Goal: Information Seeking & Learning: Learn about a topic

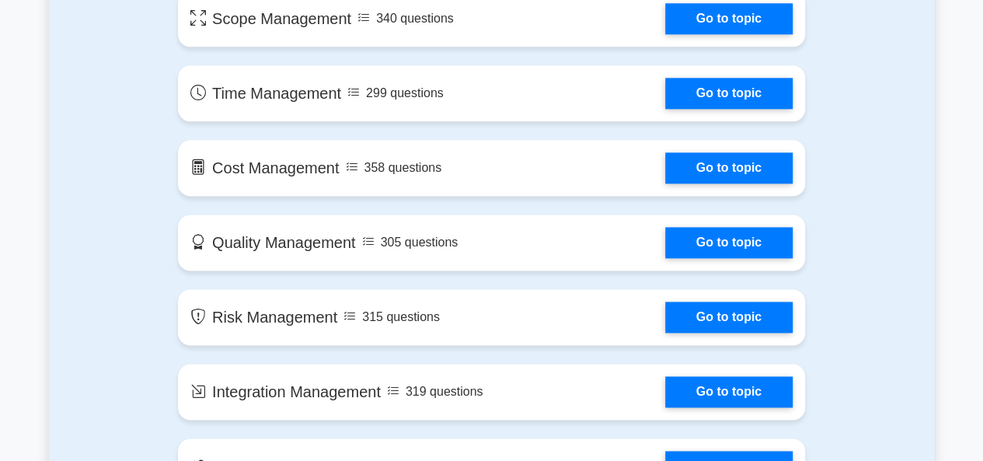
scroll to position [956, 0]
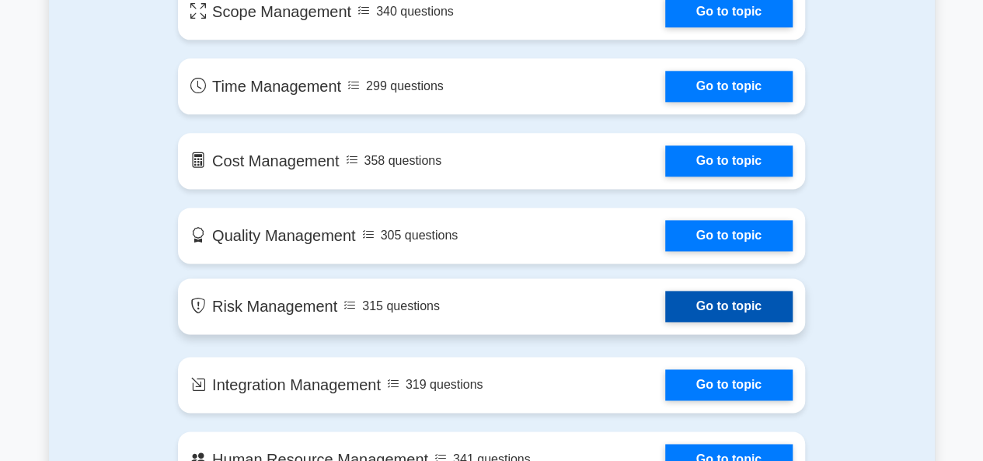
click at [696, 301] on link "Go to topic" at bounding box center [728, 306] width 127 height 31
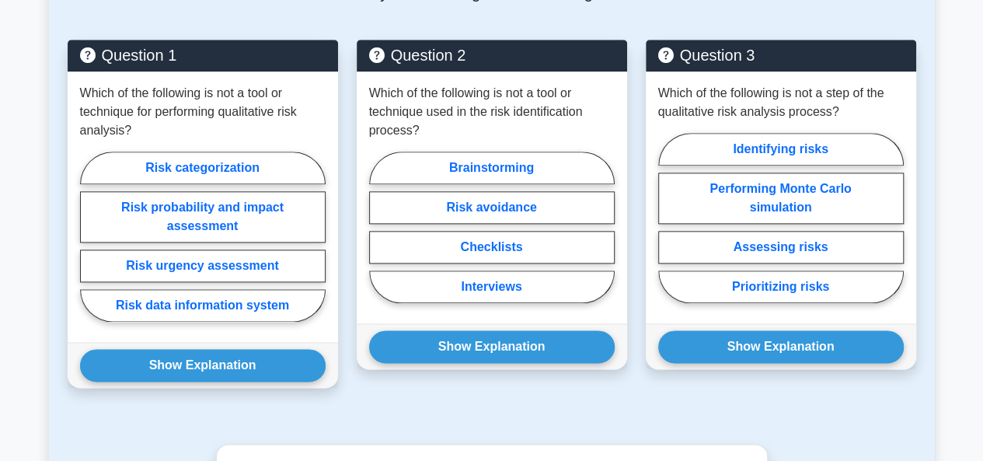
scroll to position [813, 0]
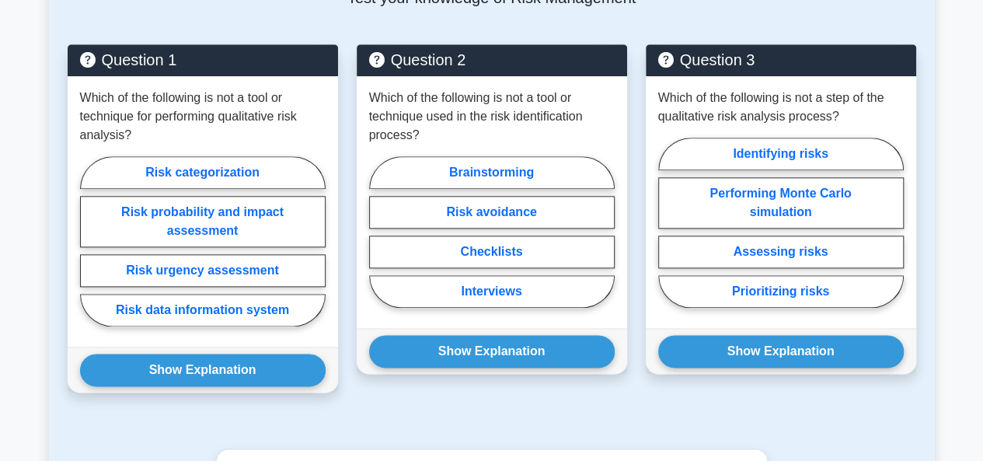
drag, startPoint x: 988, startPoint y: 55, endPoint x: 991, endPoint y: 225, distance: 170.3
click at [983, 225] on html "Register ," at bounding box center [491, 216] width 983 height 2021
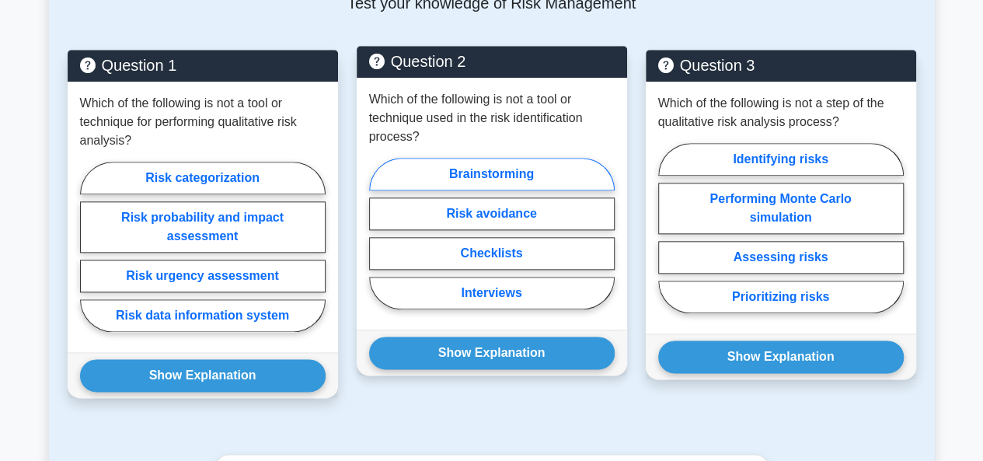
click at [494, 173] on label "Brainstorming" at bounding box center [492, 174] width 246 height 33
click at [379, 233] on input "Brainstorming" at bounding box center [374, 238] width 10 height 10
radio input "true"
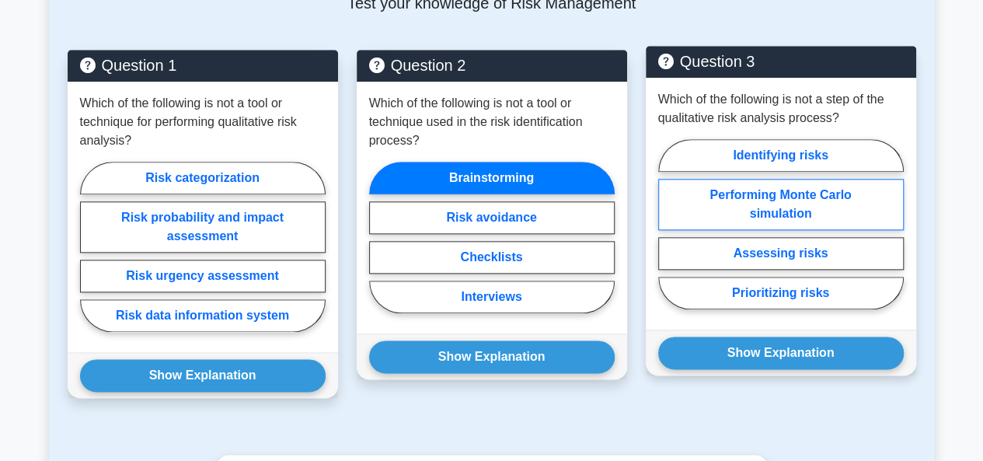
click at [713, 185] on label "Performing Monte Carlo simulation" at bounding box center [781, 204] width 246 height 51
click at [669, 224] on input "Performing Monte Carlo simulation" at bounding box center [663, 229] width 10 height 10
radio input "true"
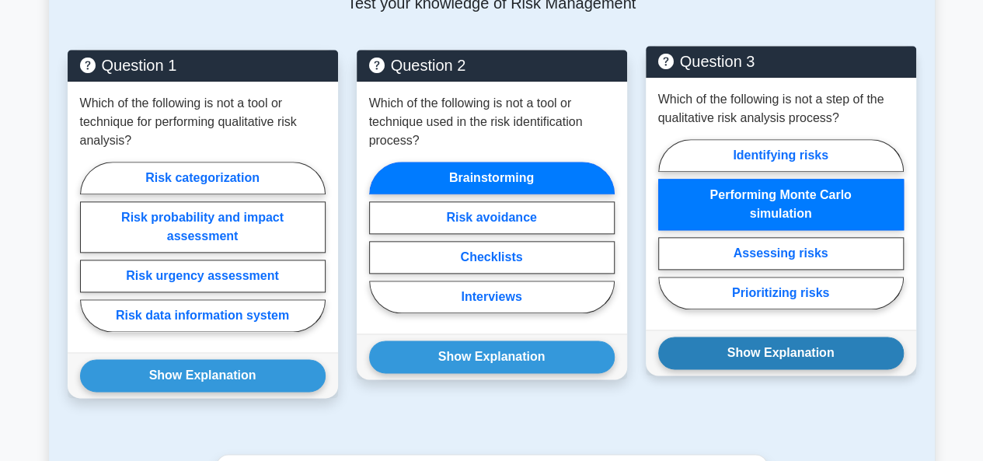
click at [779, 348] on button "Show Explanation" at bounding box center [781, 353] width 246 height 33
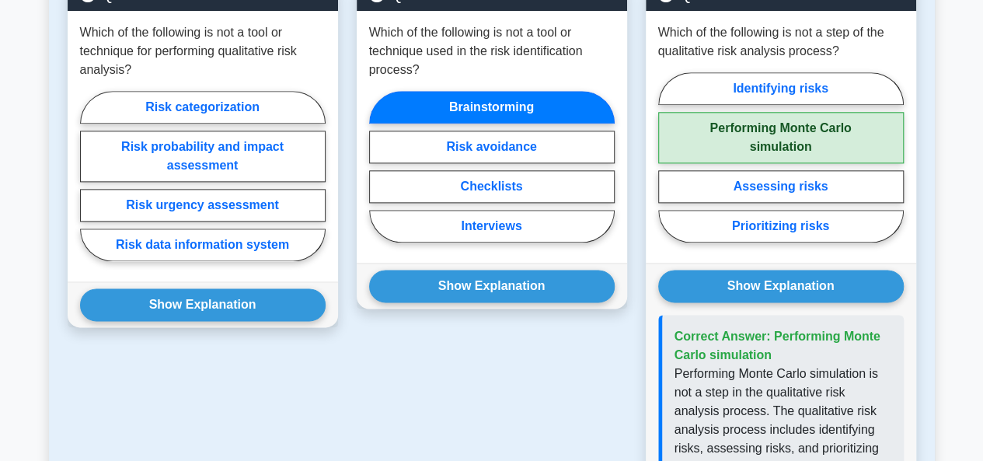
scroll to position [857, 0]
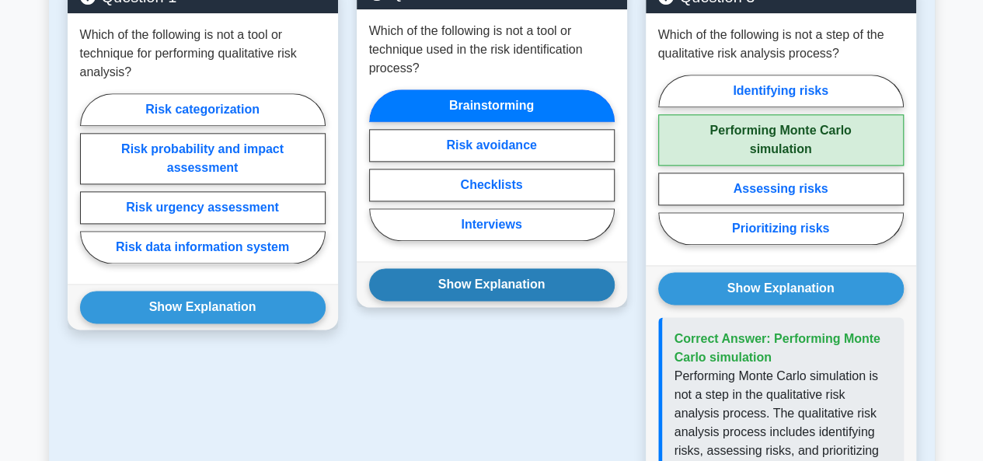
click at [528, 278] on button "Show Explanation" at bounding box center [492, 284] width 246 height 33
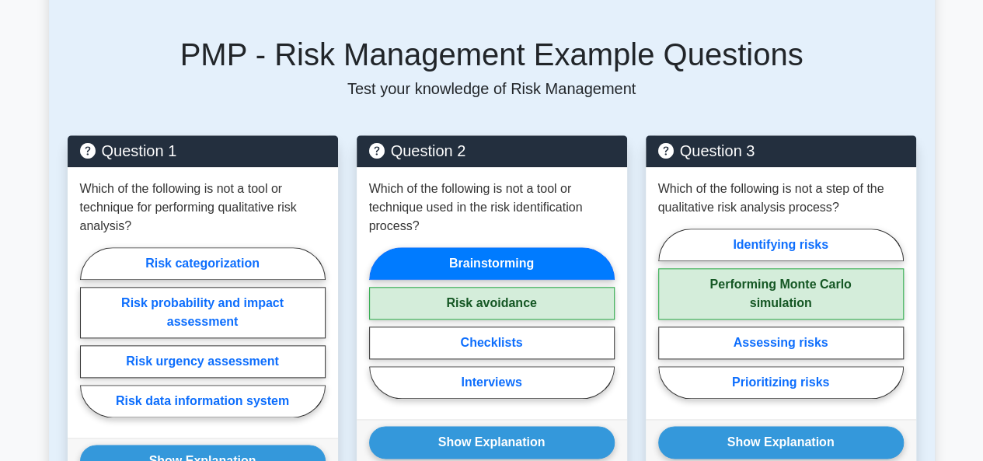
scroll to position [700, 0]
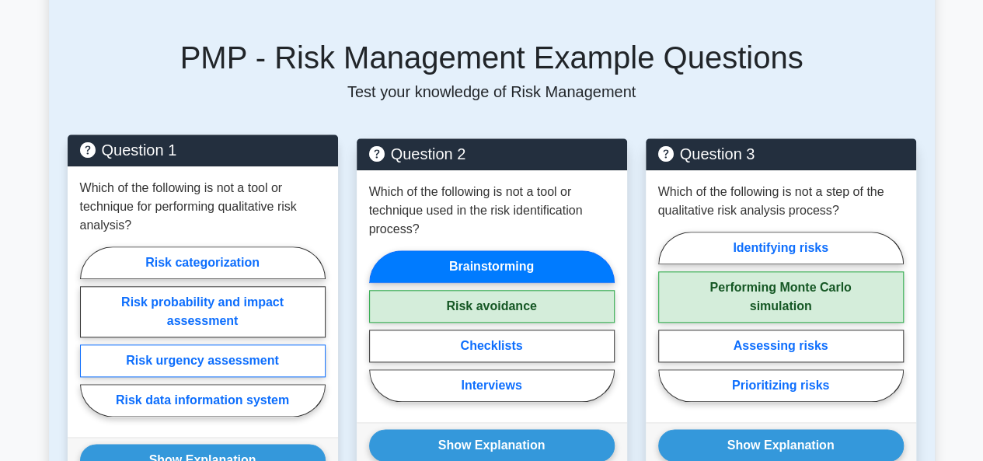
click at [185, 361] on label "Risk urgency assessment" at bounding box center [203, 360] width 246 height 33
click at [90, 341] on input "Risk urgency assessment" at bounding box center [85, 336] width 10 height 10
radio input "true"
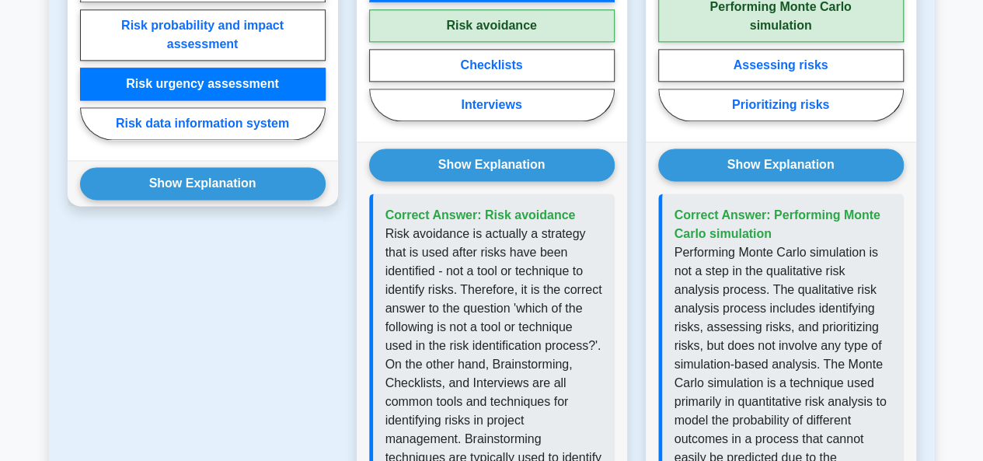
scroll to position [977, 0]
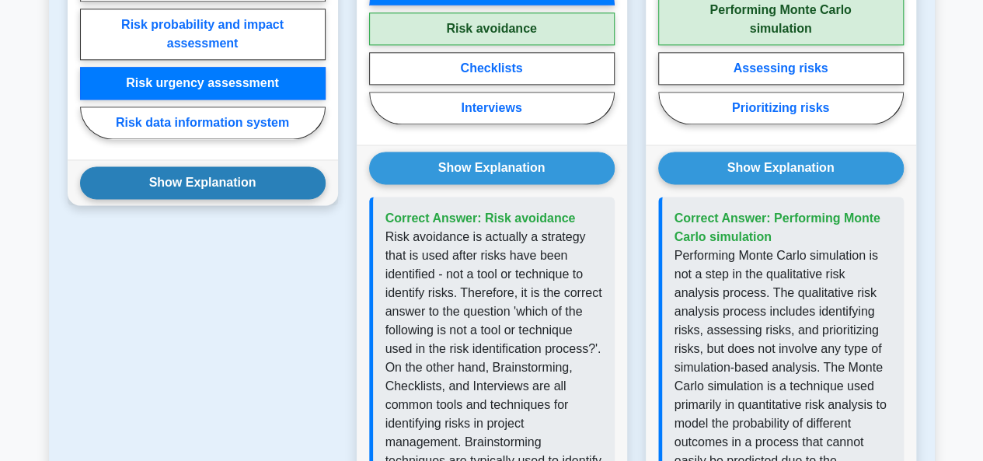
click at [250, 183] on button "Show Explanation" at bounding box center [203, 182] width 246 height 33
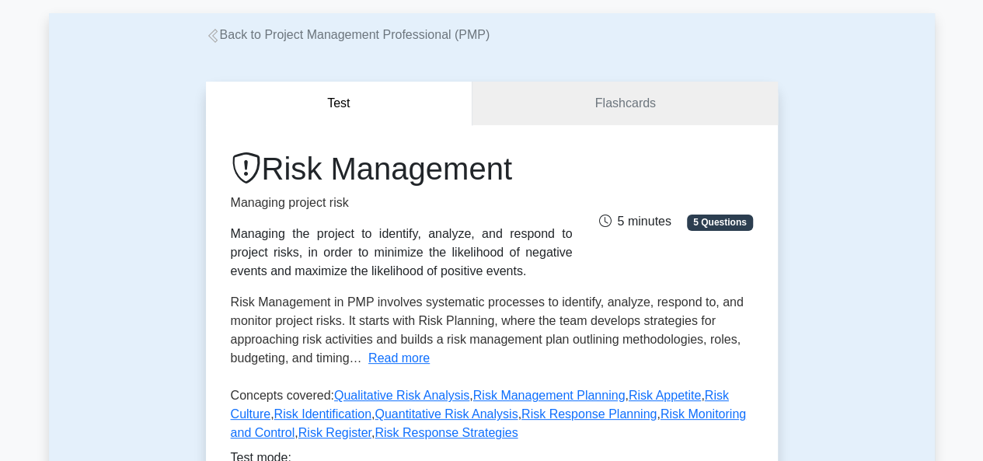
scroll to position [51, 0]
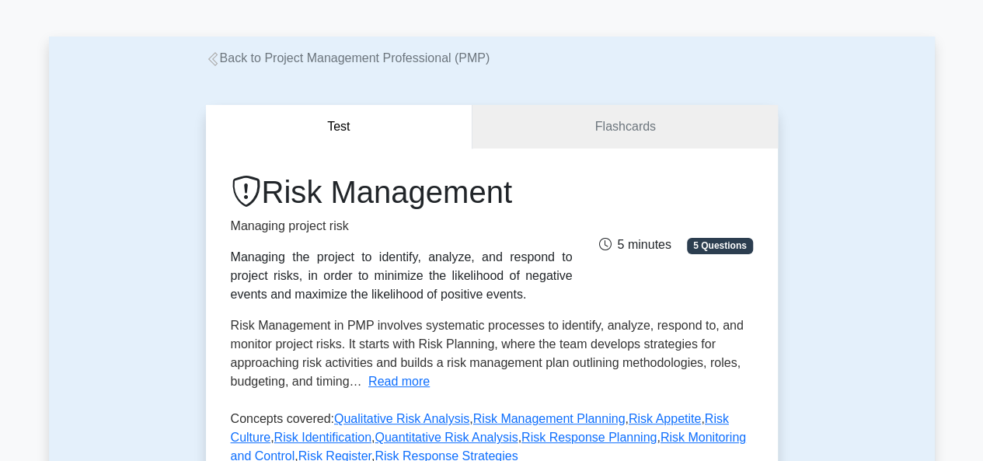
click at [219, 54] on icon at bounding box center [213, 59] width 14 height 14
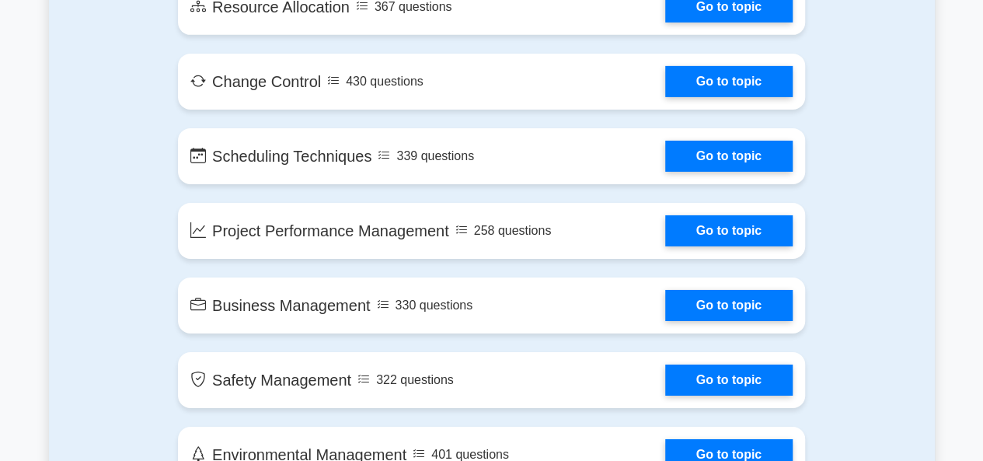
scroll to position [2535, 0]
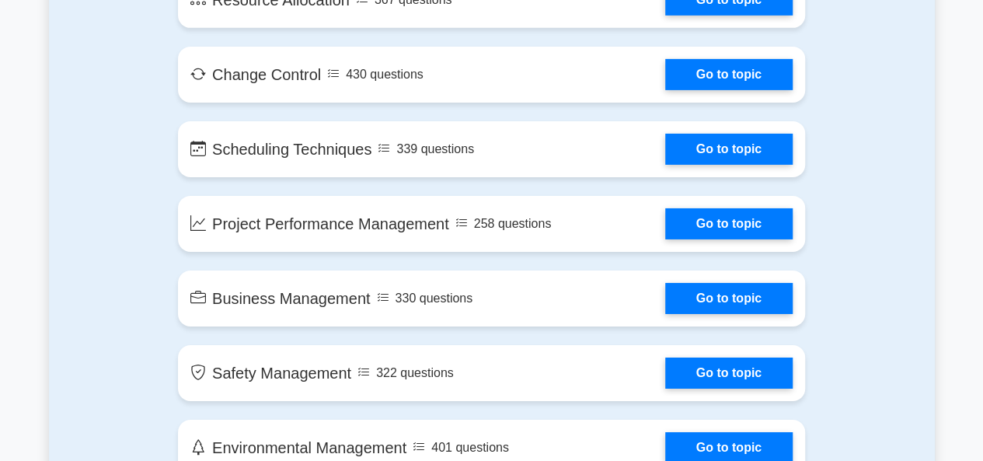
drag, startPoint x: 990, startPoint y: 36, endPoint x: 994, endPoint y: 221, distance: 185.1
click at [983, 221] on html "Register" at bounding box center [491, 439] width 983 height 5949
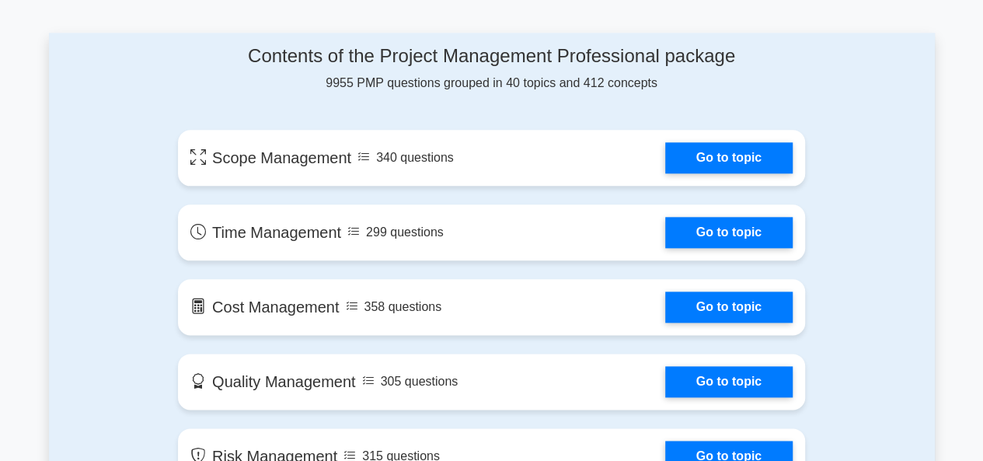
scroll to position [854, 0]
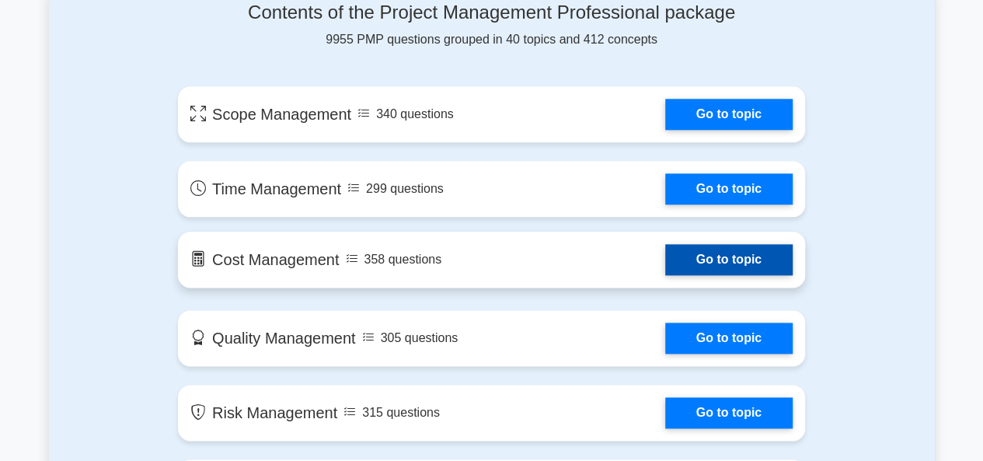
click at [726, 264] on link "Go to topic" at bounding box center [728, 259] width 127 height 31
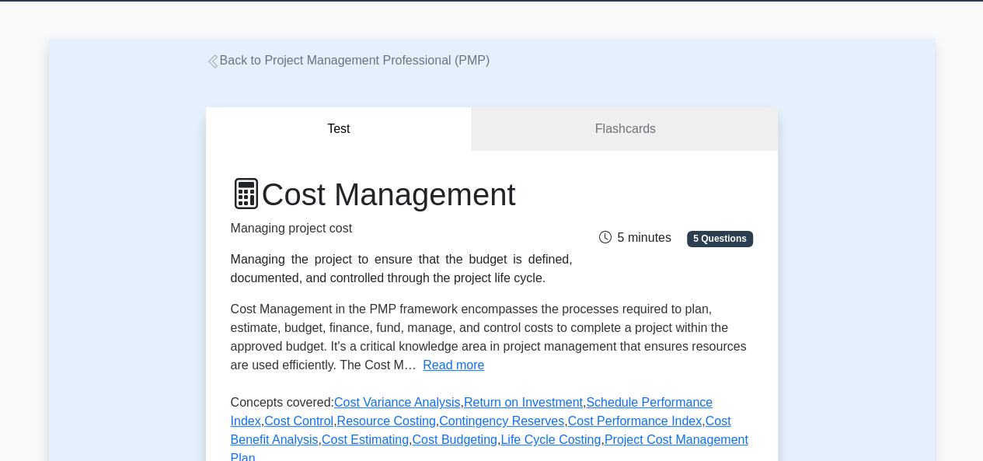
scroll to position [37, 0]
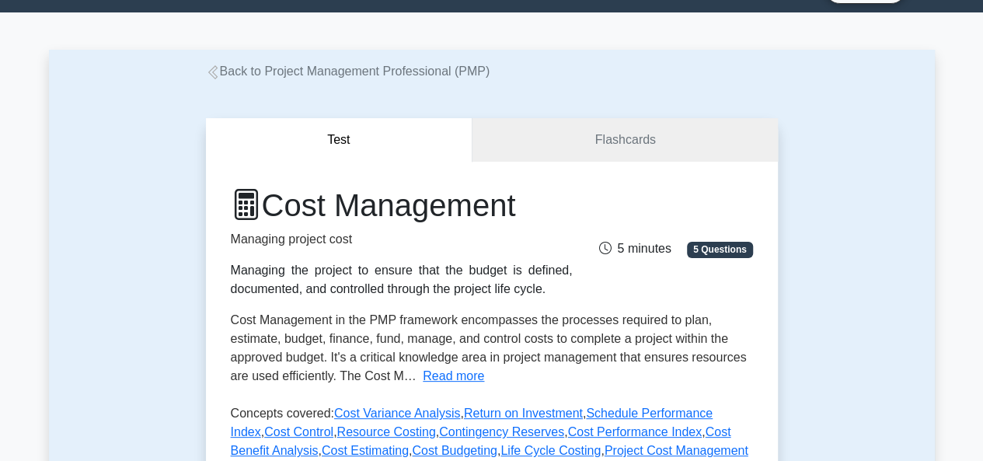
click at [214, 75] on icon at bounding box center [213, 72] width 14 height 14
click at [215, 75] on icon at bounding box center [213, 72] width 14 height 14
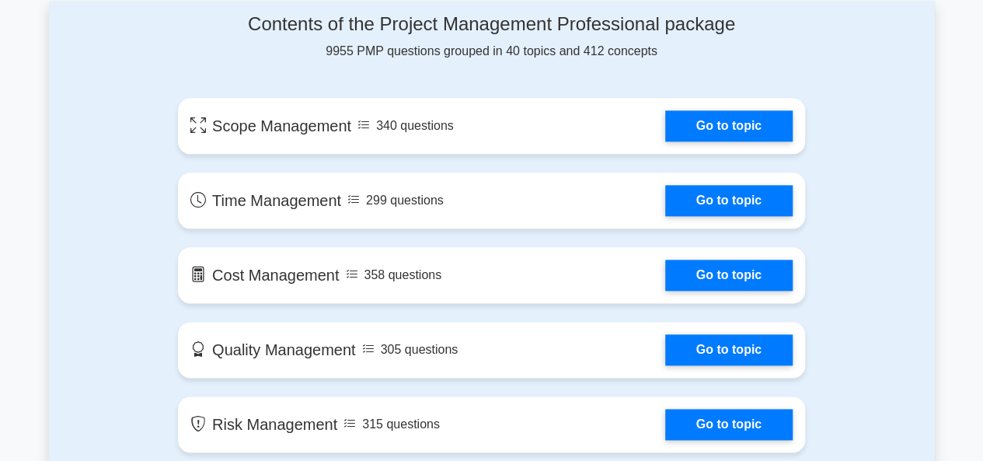
scroll to position [854, 0]
